Goal: Task Accomplishment & Management: Use online tool/utility

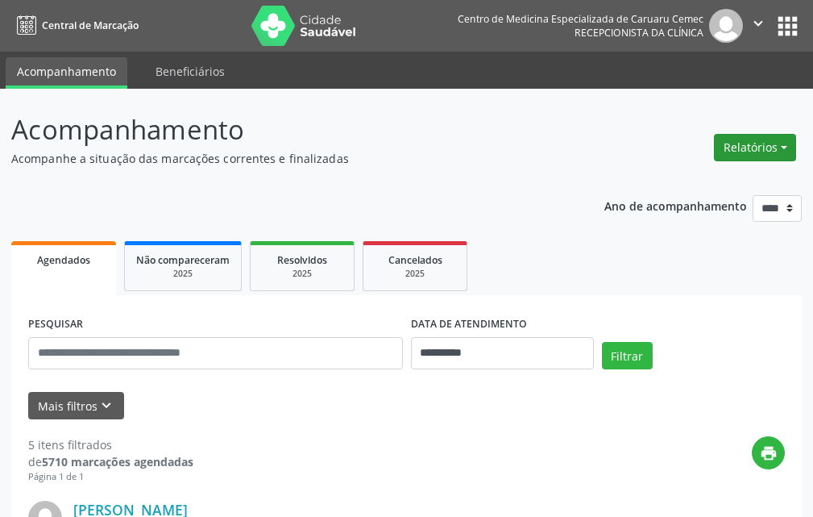
click at [734, 147] on button "Relatórios" at bounding box center [755, 147] width 82 height 27
click at [670, 185] on link "Agendamentos" at bounding box center [710, 182] width 173 height 23
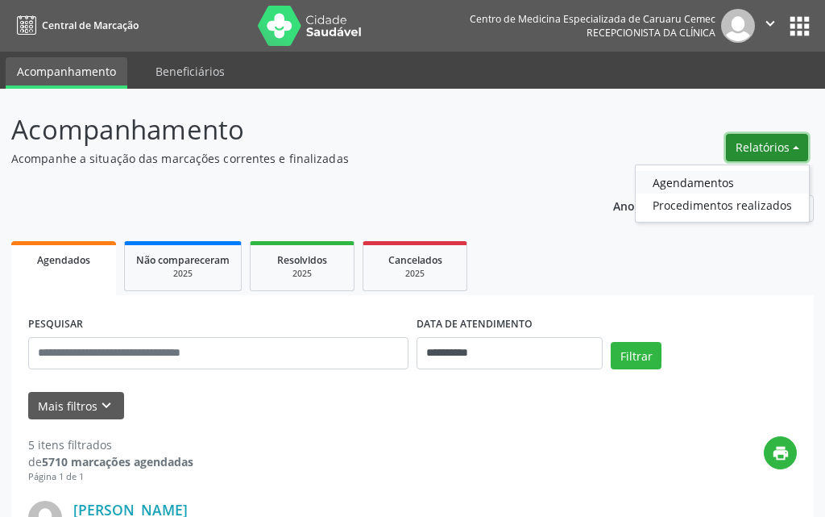
select select "*"
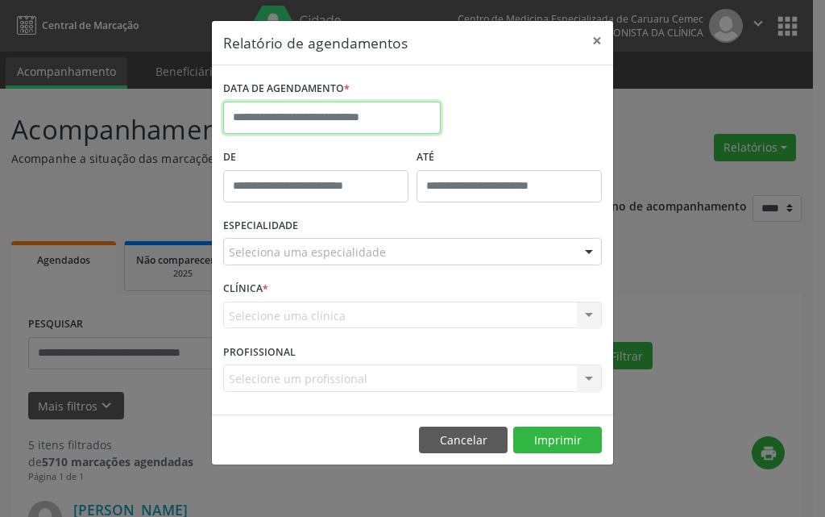
click at [288, 116] on input "text" at bounding box center [332, 118] width 218 height 32
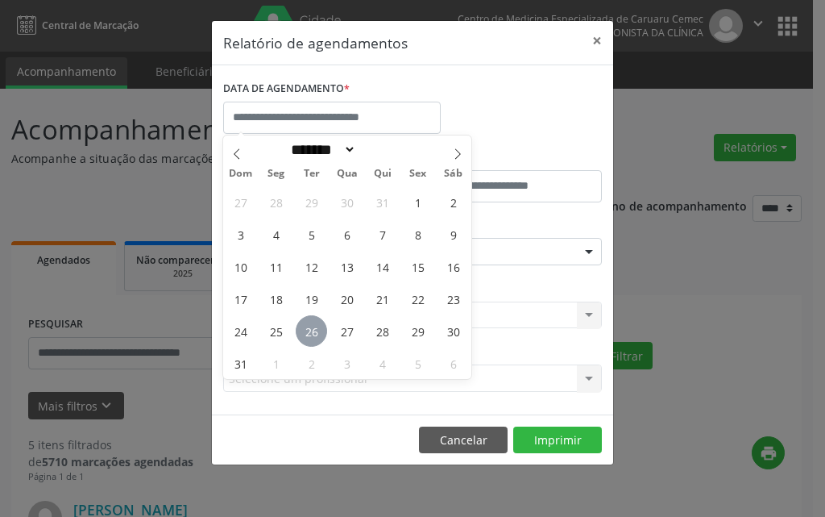
click at [318, 330] on span "26" at bounding box center [311, 330] width 31 height 31
type input "**********"
click at [318, 330] on span "26" at bounding box center [311, 330] width 31 height 31
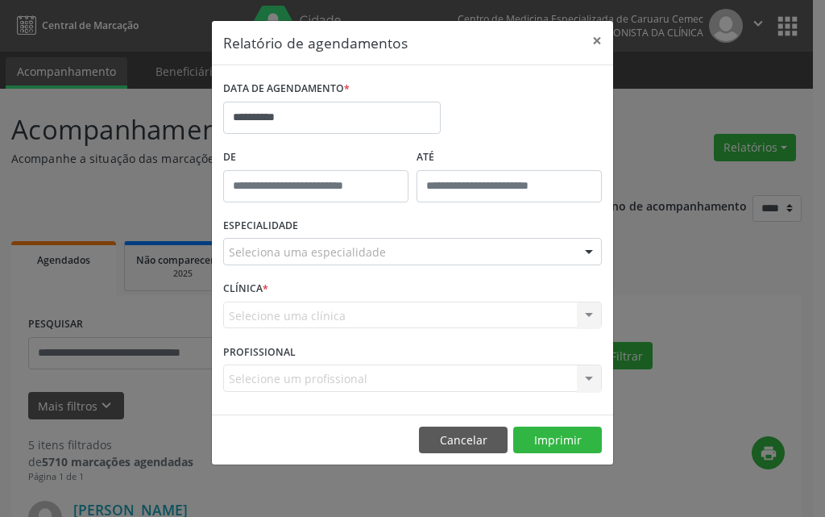
click at [591, 253] on div at bounding box center [589, 252] width 24 height 27
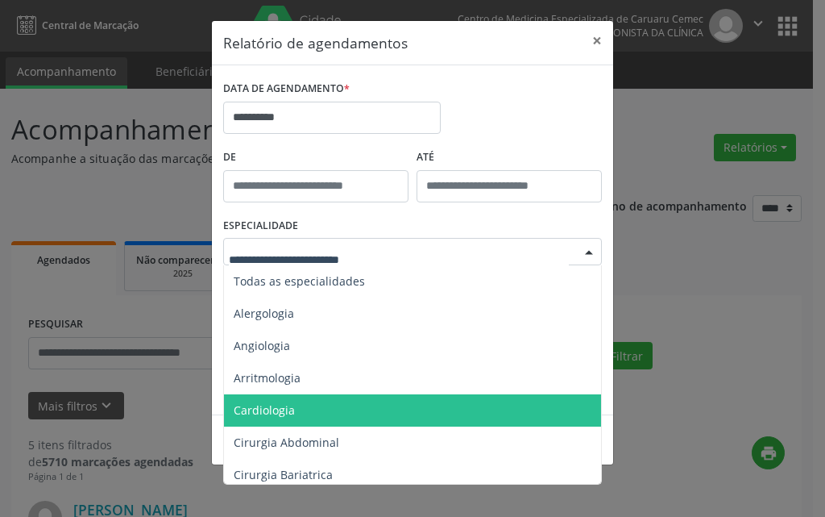
click at [272, 407] on span "Cardiologia" at bounding box center [264, 409] width 61 height 15
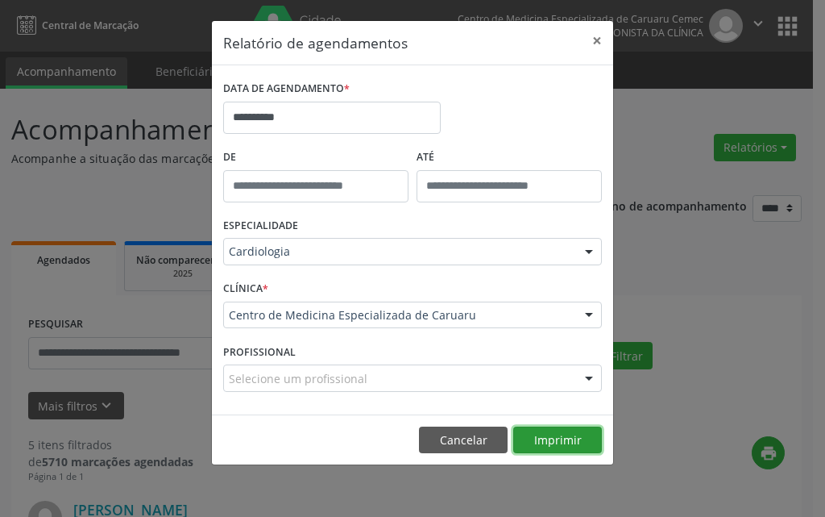
click at [553, 435] on button "Imprimir" at bounding box center [557, 439] width 89 height 27
